Goal: Navigation & Orientation: Find specific page/section

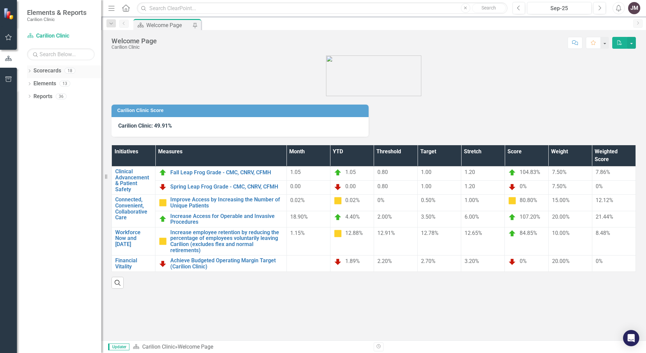
click at [30, 71] on icon at bounding box center [30, 70] width 2 height 3
click at [32, 82] on icon at bounding box center [33, 82] width 2 height 3
click at [39, 94] on div "Dropdown" at bounding box center [39, 97] width 5 height 6
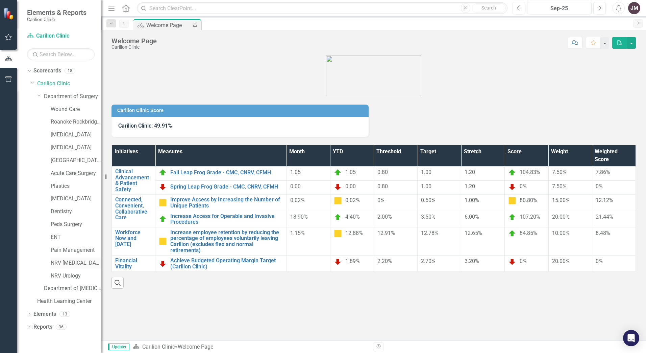
click at [68, 262] on link "NRV [MEDICAL_DATA]" at bounding box center [76, 263] width 51 height 8
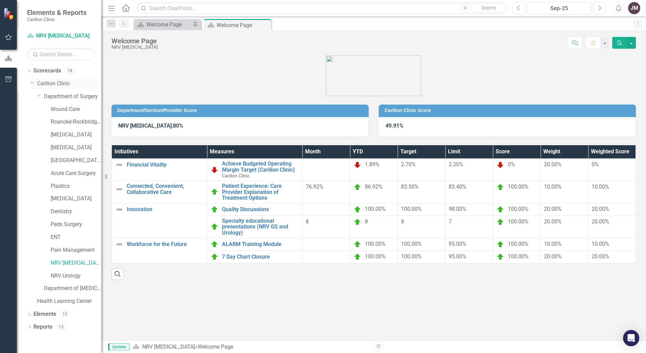
click at [56, 83] on link "Carilion Clinic" at bounding box center [69, 84] width 64 height 8
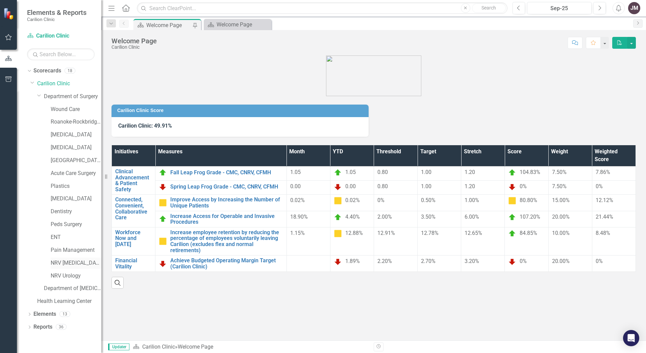
click at [75, 263] on link "NRV [MEDICAL_DATA]" at bounding box center [76, 263] width 51 height 8
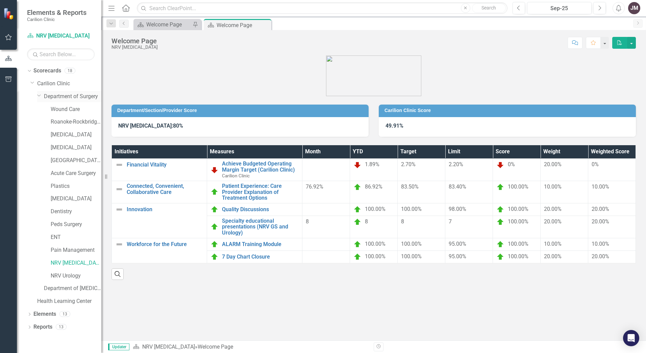
click at [64, 93] on link "Department of Surgery" at bounding box center [72, 97] width 57 height 8
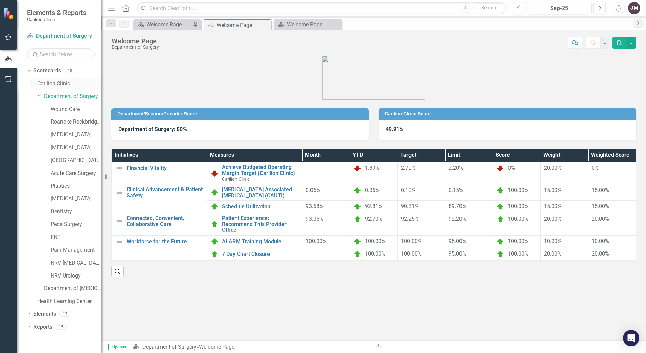
click at [50, 82] on link "Carilion Clinic" at bounding box center [69, 84] width 64 height 8
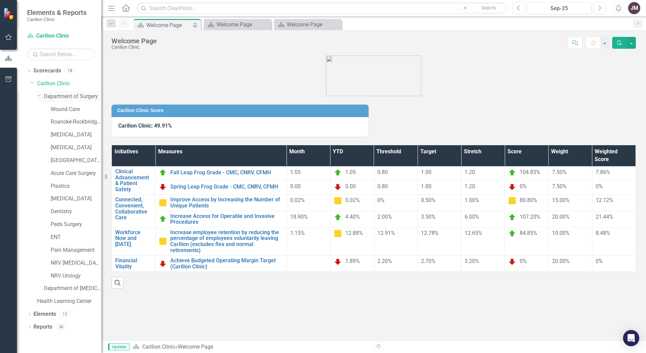
click at [67, 95] on link "Department of Surgery" at bounding box center [72, 97] width 57 height 8
